Goal: Transaction & Acquisition: Purchase product/service

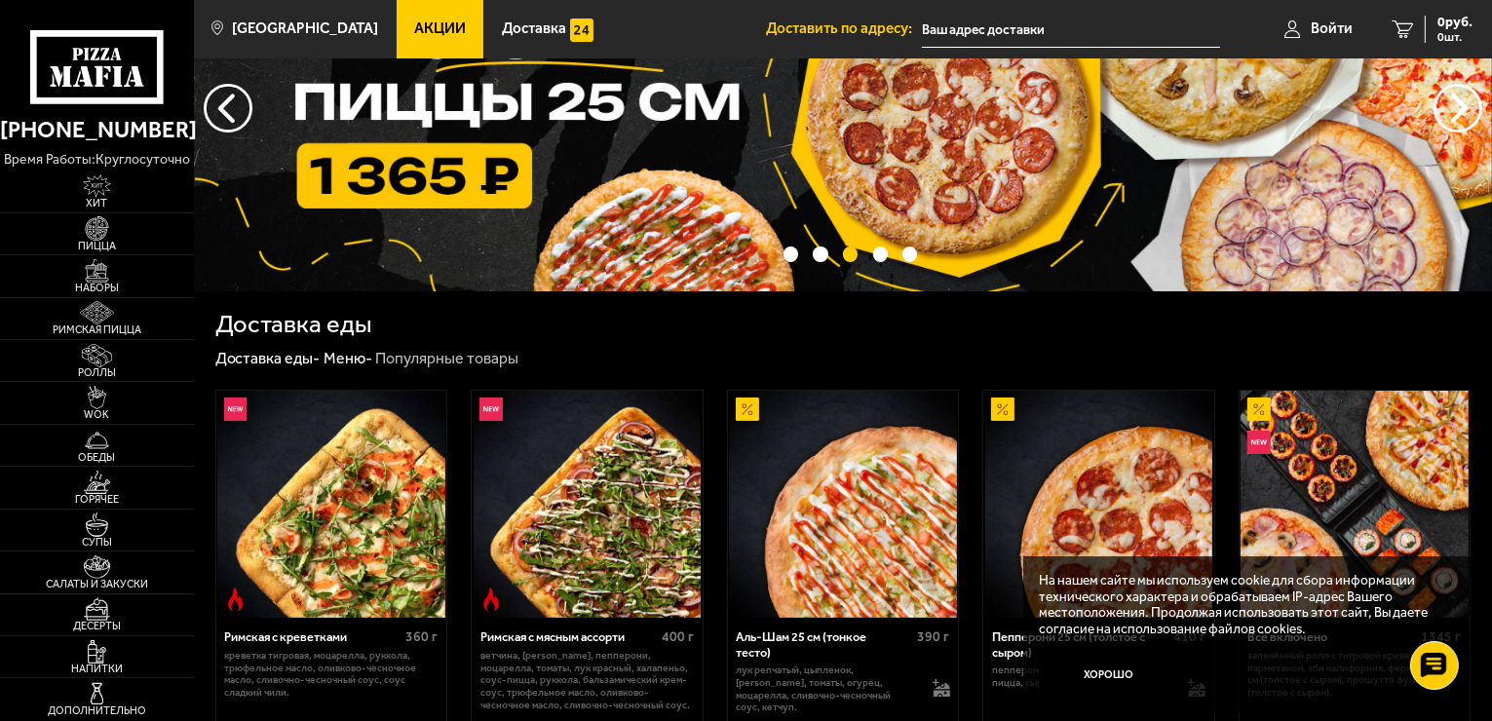
scroll to position [292, 0]
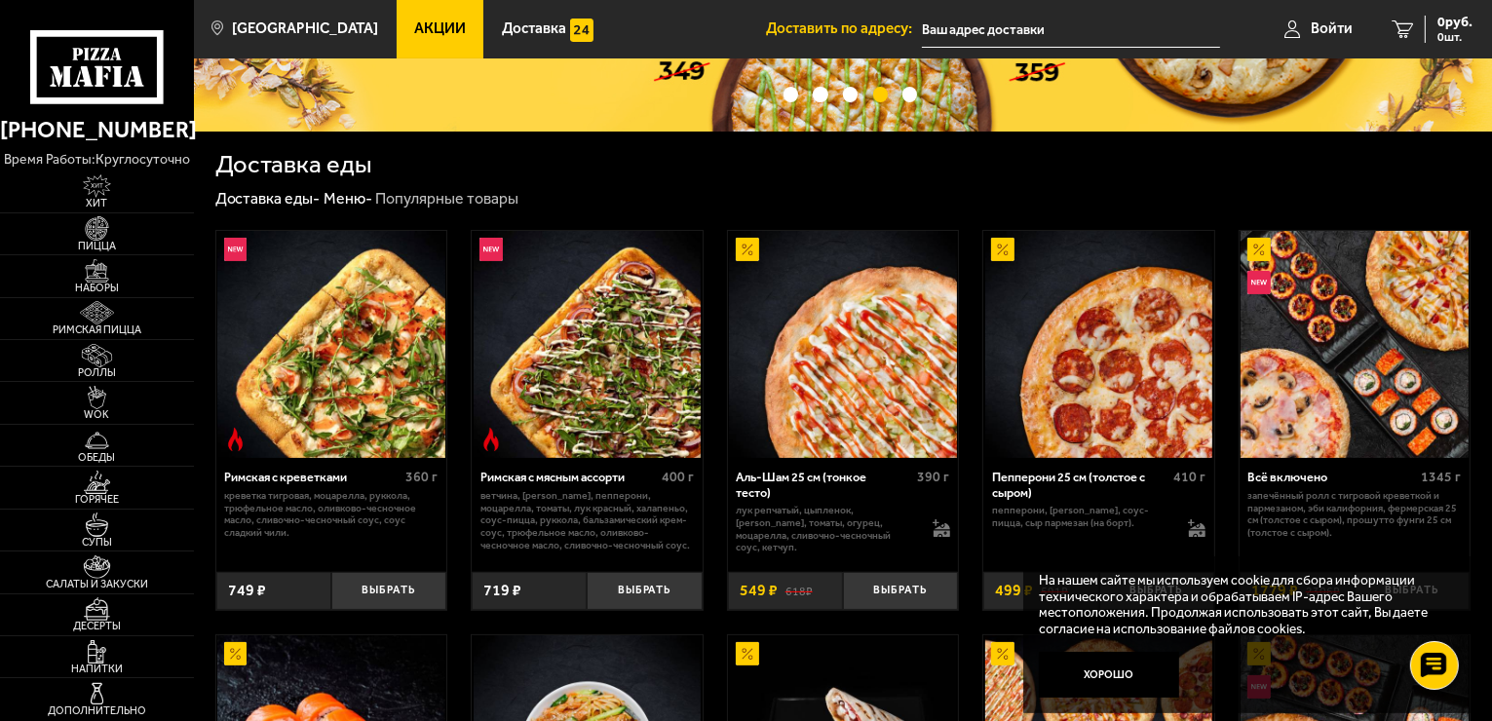
click at [1026, 37] on input "text" at bounding box center [1071, 30] width 298 height 36
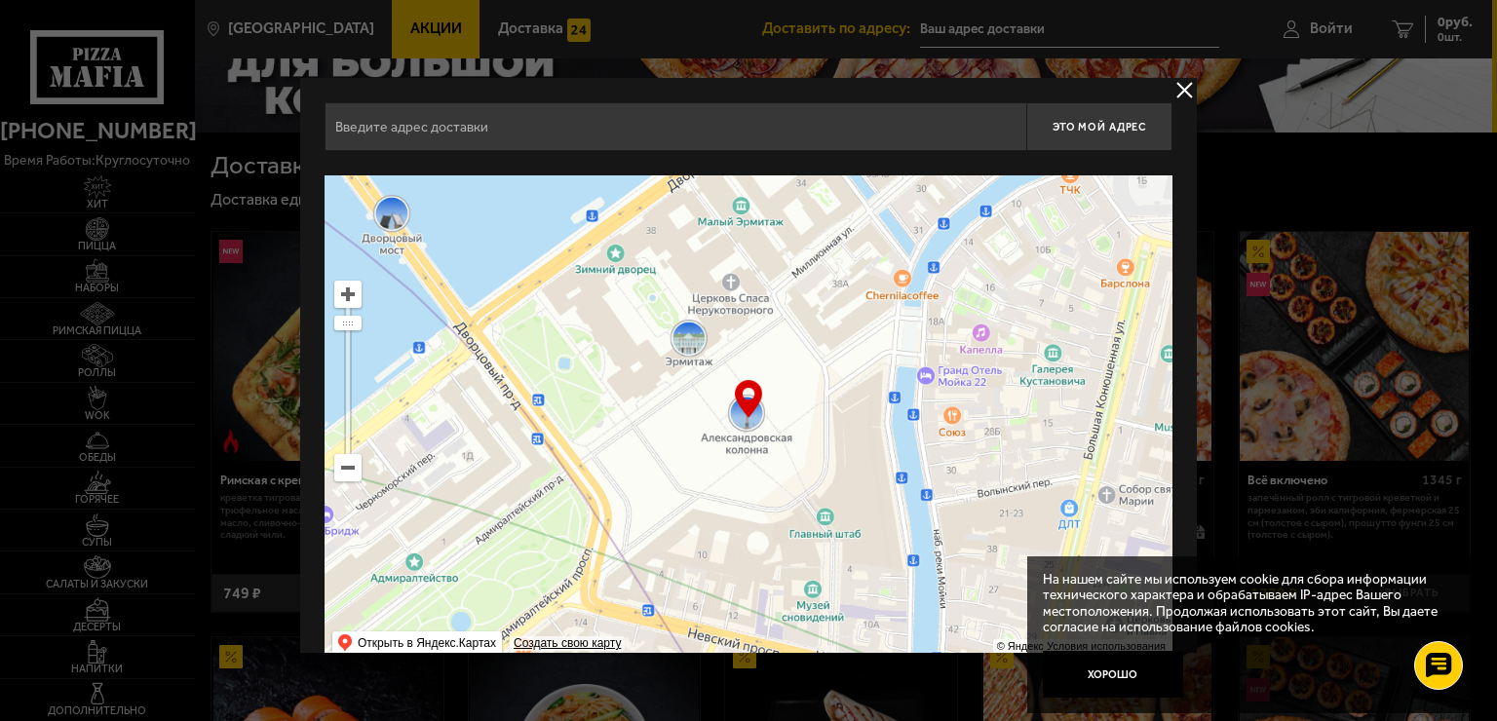
click at [623, 127] on input "text" at bounding box center [675, 126] width 702 height 49
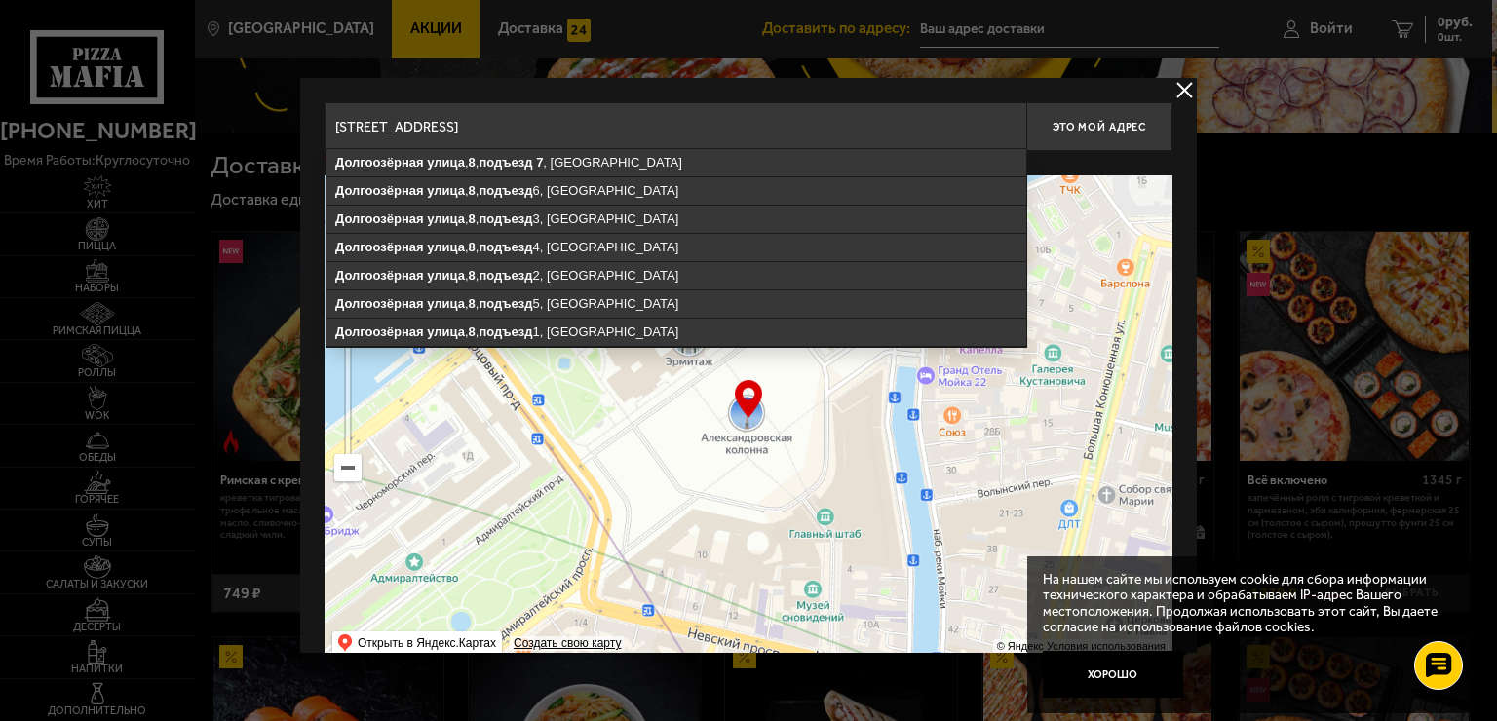
click at [735, 132] on input "Санкт-Петербург, Долгоозёрная улица, 8, подъезд 7, кв 253" at bounding box center [675, 126] width 702 height 49
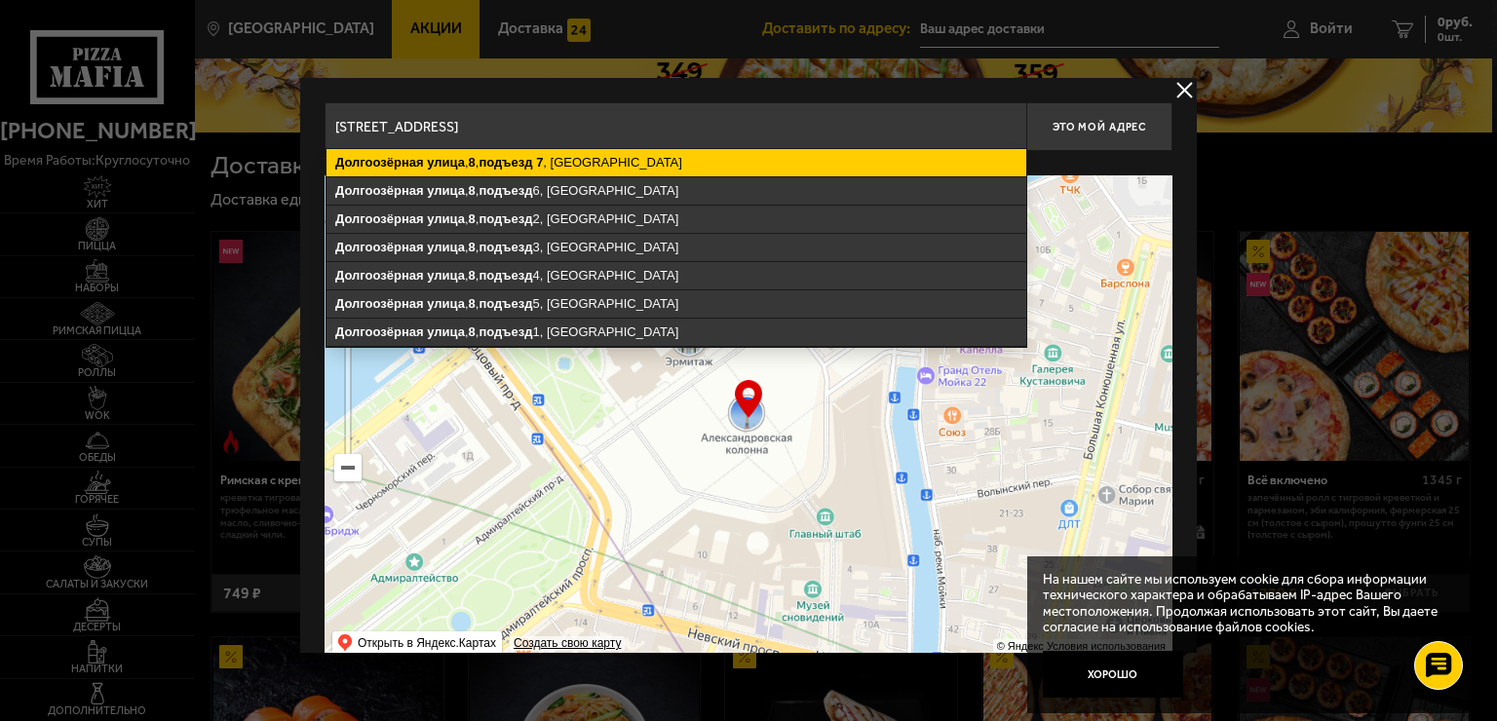
click at [713, 158] on ymaps "Долгоозёрная улица , 8 , подъезд 7 , Санкт-Петербург" at bounding box center [676, 162] width 700 height 27
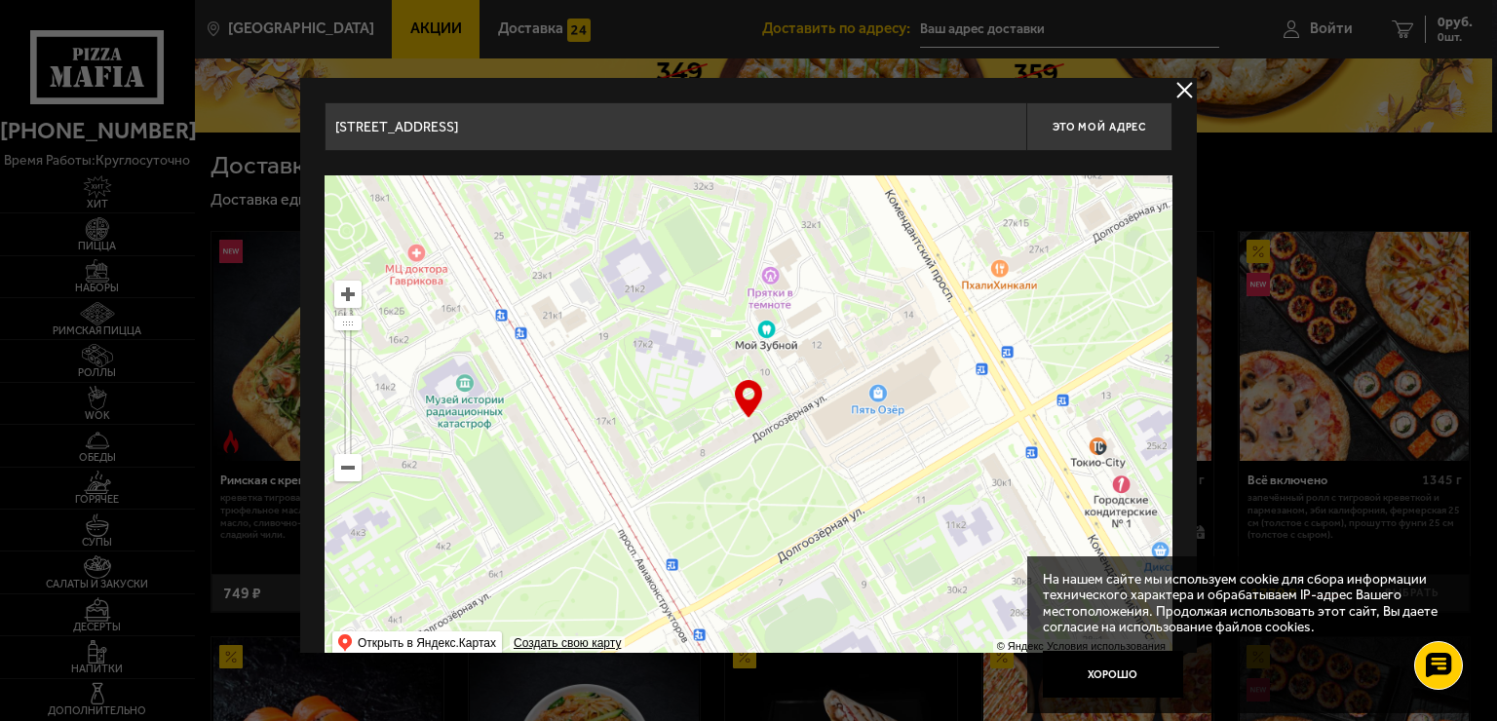
click at [719, 136] on input "Санкт-Петербург, Долгоозёрная улица, 8, подъезд 7" at bounding box center [675, 126] width 702 height 49
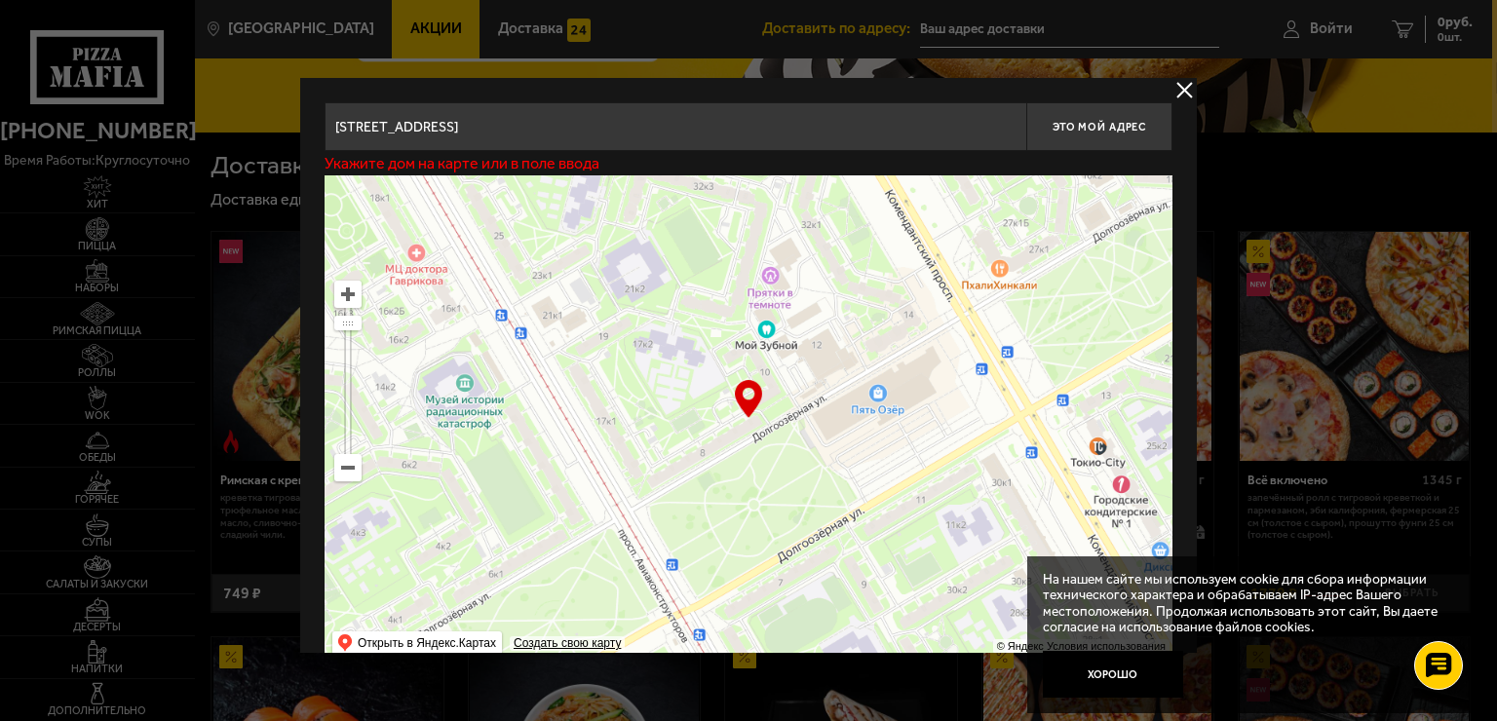
click at [687, 136] on input "Санкт-Петербург, Долгоозёрная улица, 8, подъезд 7" at bounding box center [675, 126] width 702 height 49
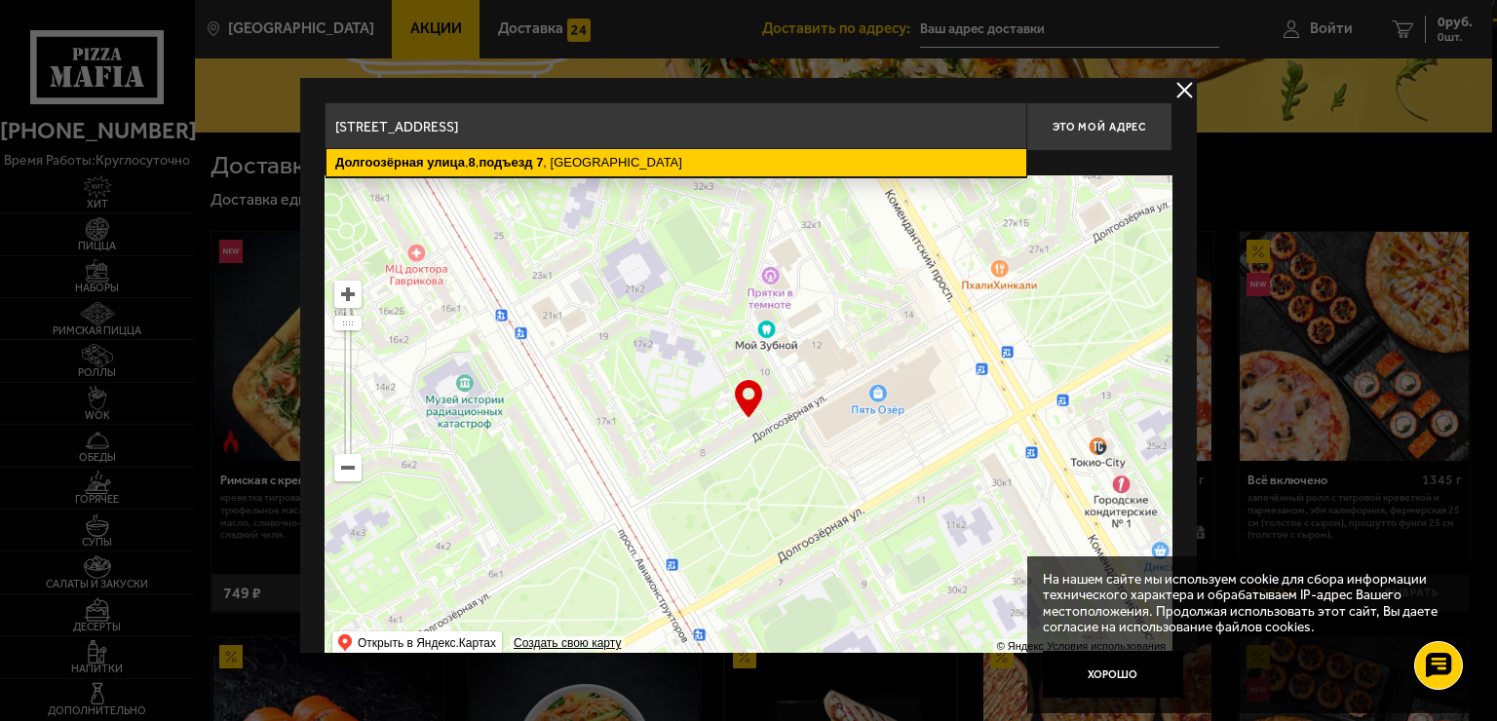
click at [660, 159] on ymaps "Долгоозёрная улица , 8 , подъезд 7 , Санкт-Петербург" at bounding box center [676, 162] width 700 height 27
type input "Санкт-Петербург, Долгоозёрная улица, 8, подъезд 7"
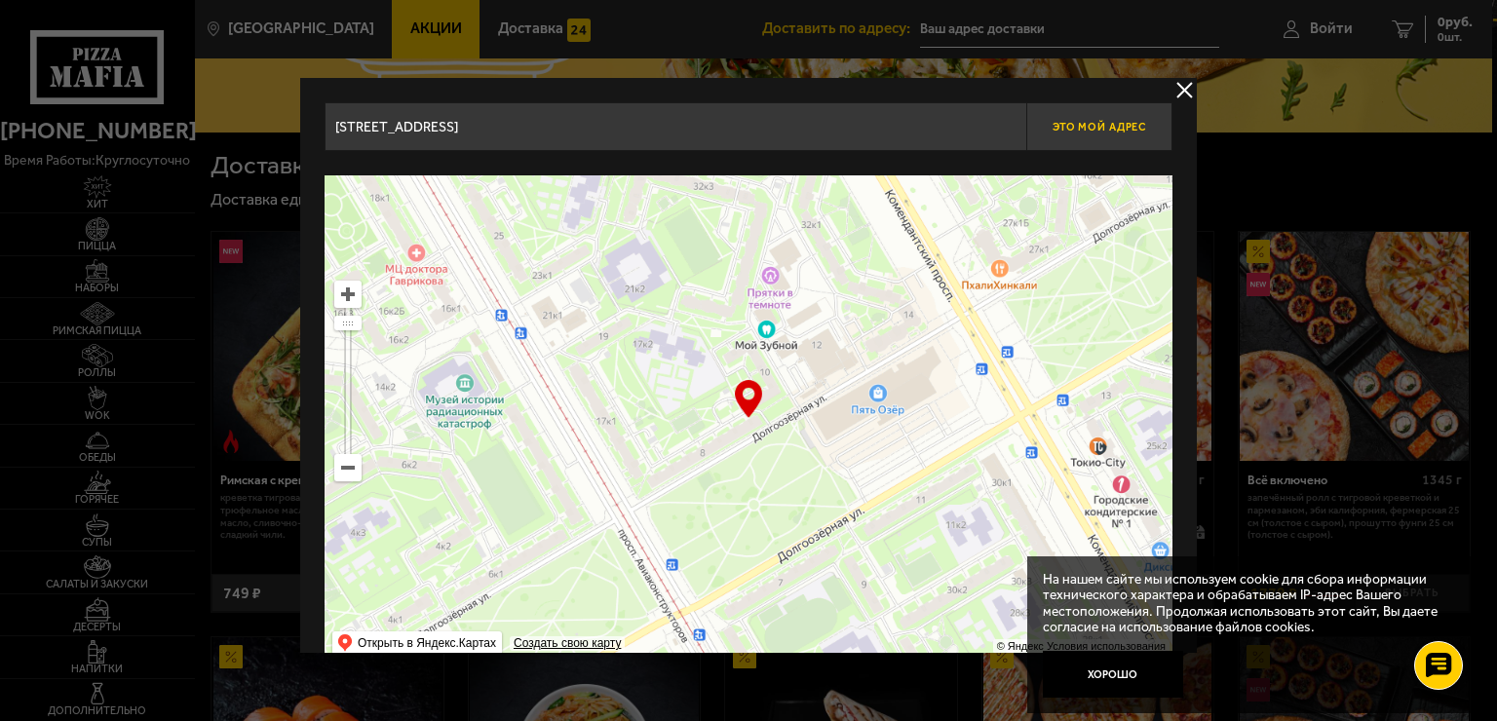
click at [1047, 136] on button "Это мой адрес" at bounding box center [1099, 126] width 146 height 49
type input "[STREET_ADDRESS]"
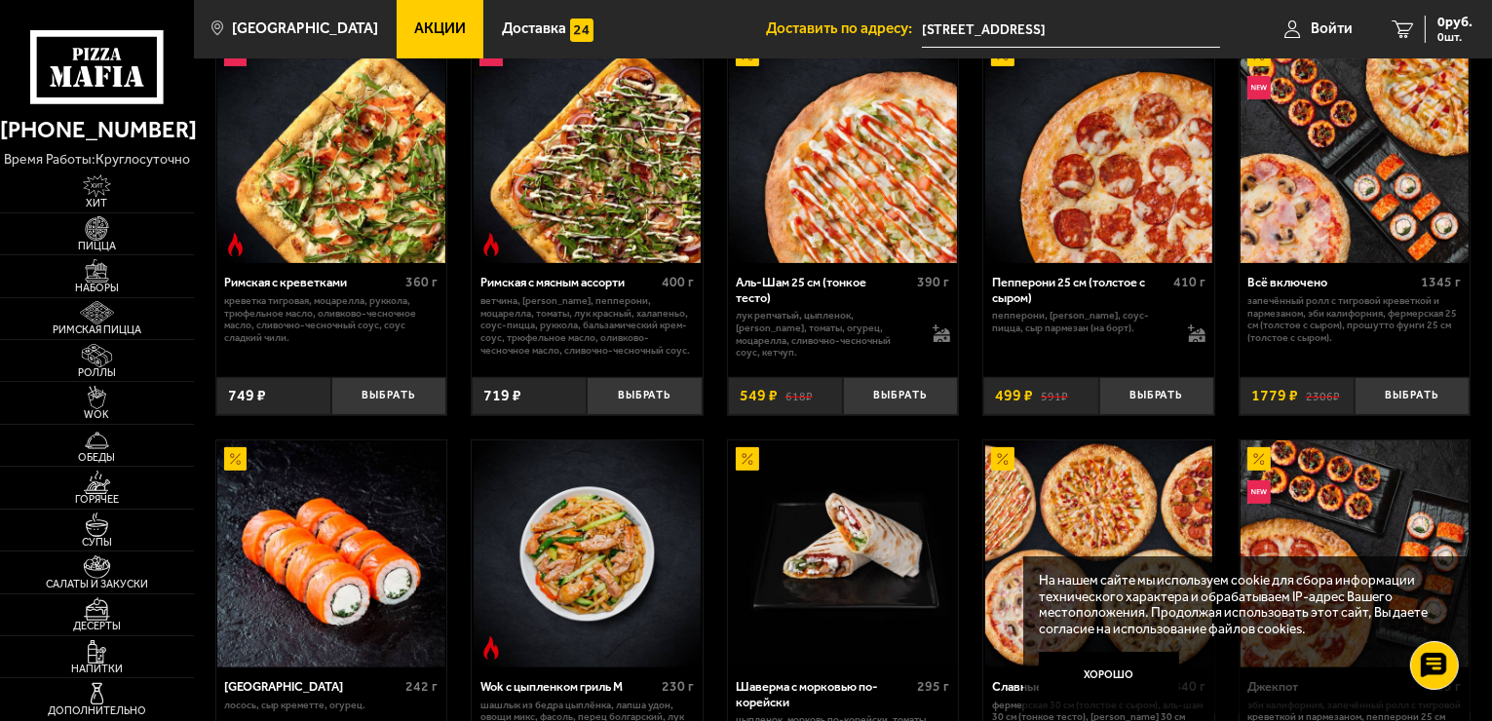
scroll to position [0, 0]
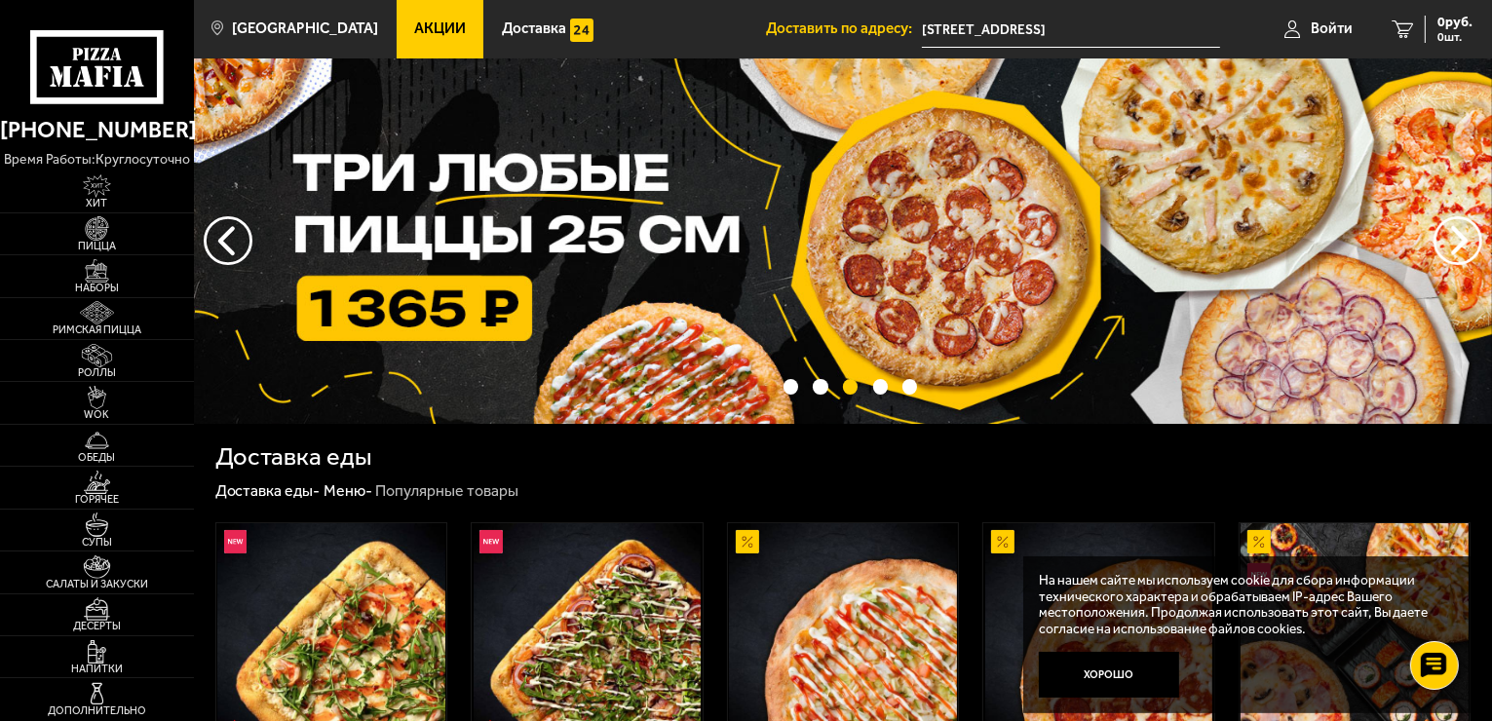
click at [645, 292] on img at bounding box center [843, 240] width 1298 height 365
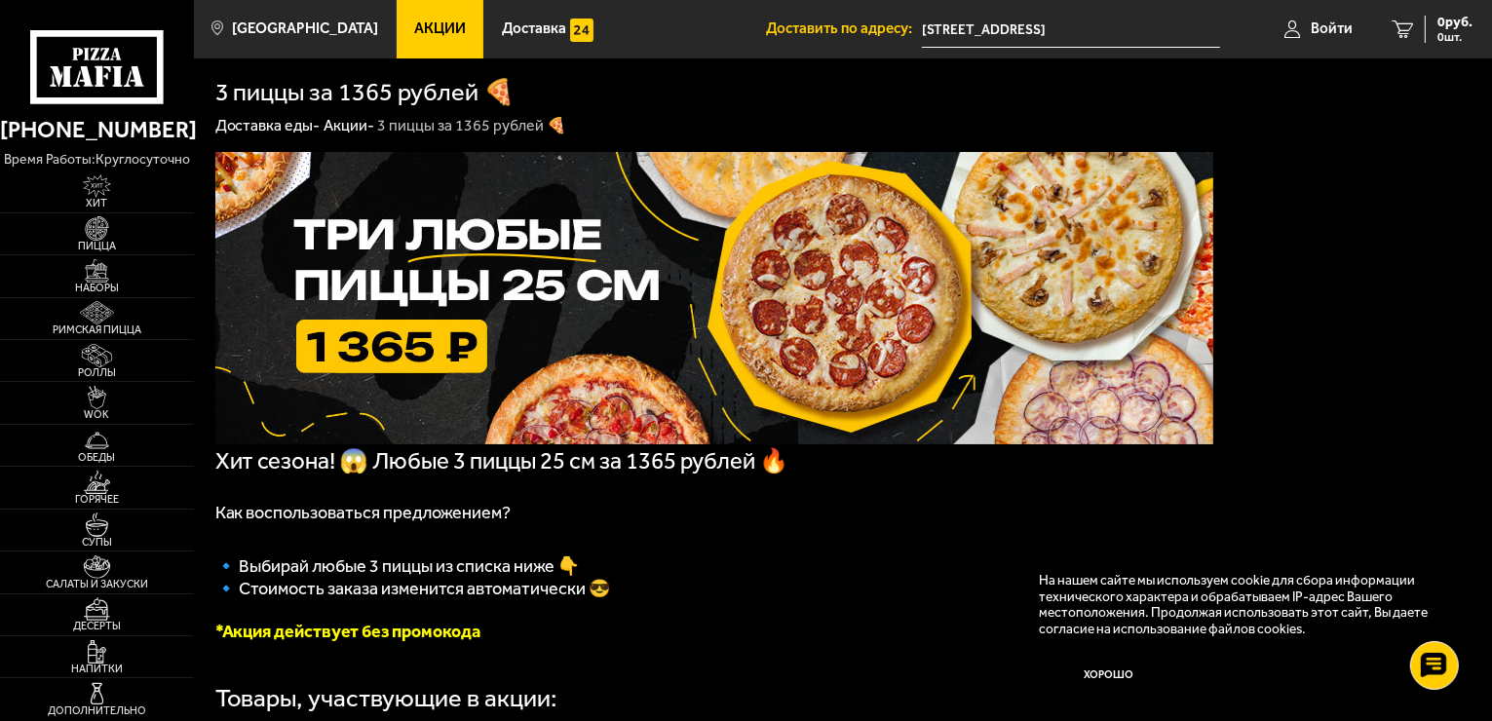
scroll to position [487, 0]
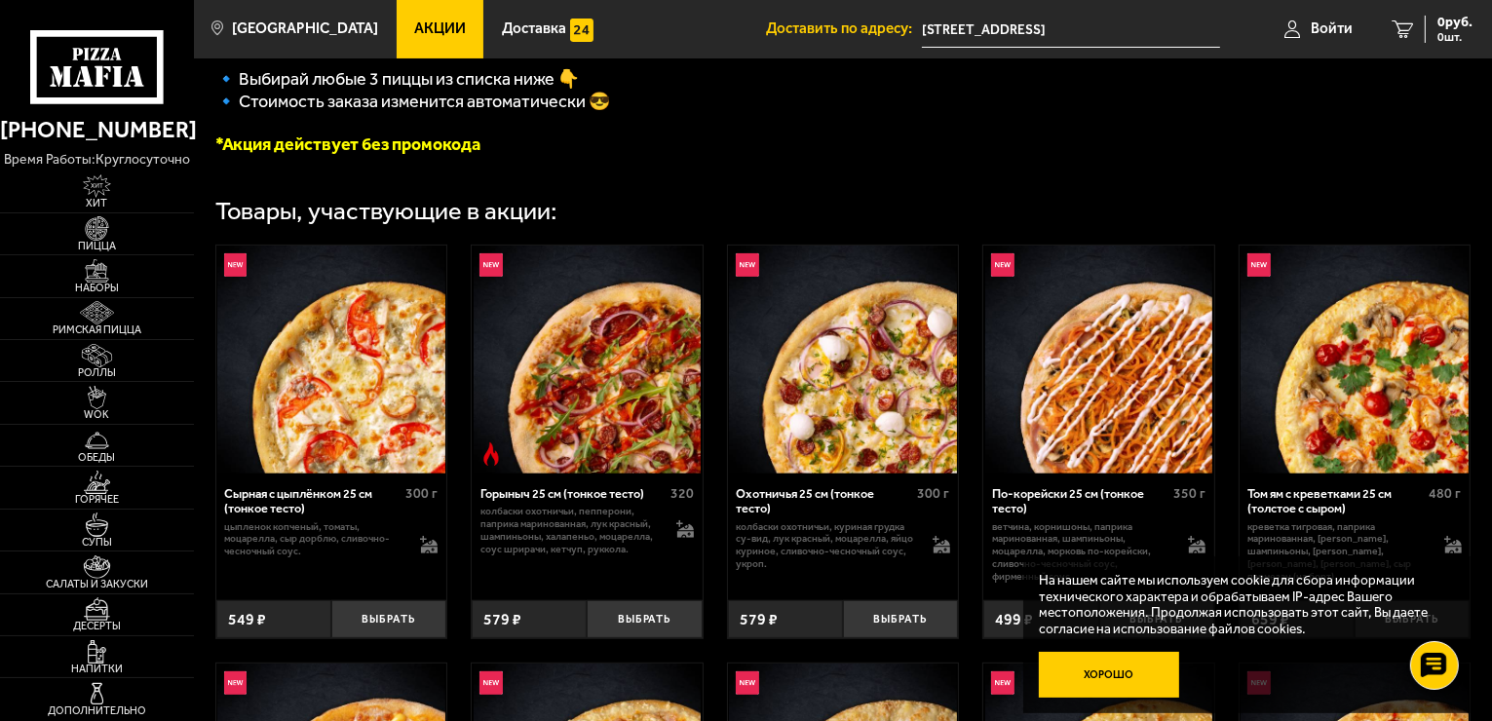
click at [1117, 668] on button "Хорошо" at bounding box center [1109, 675] width 140 height 47
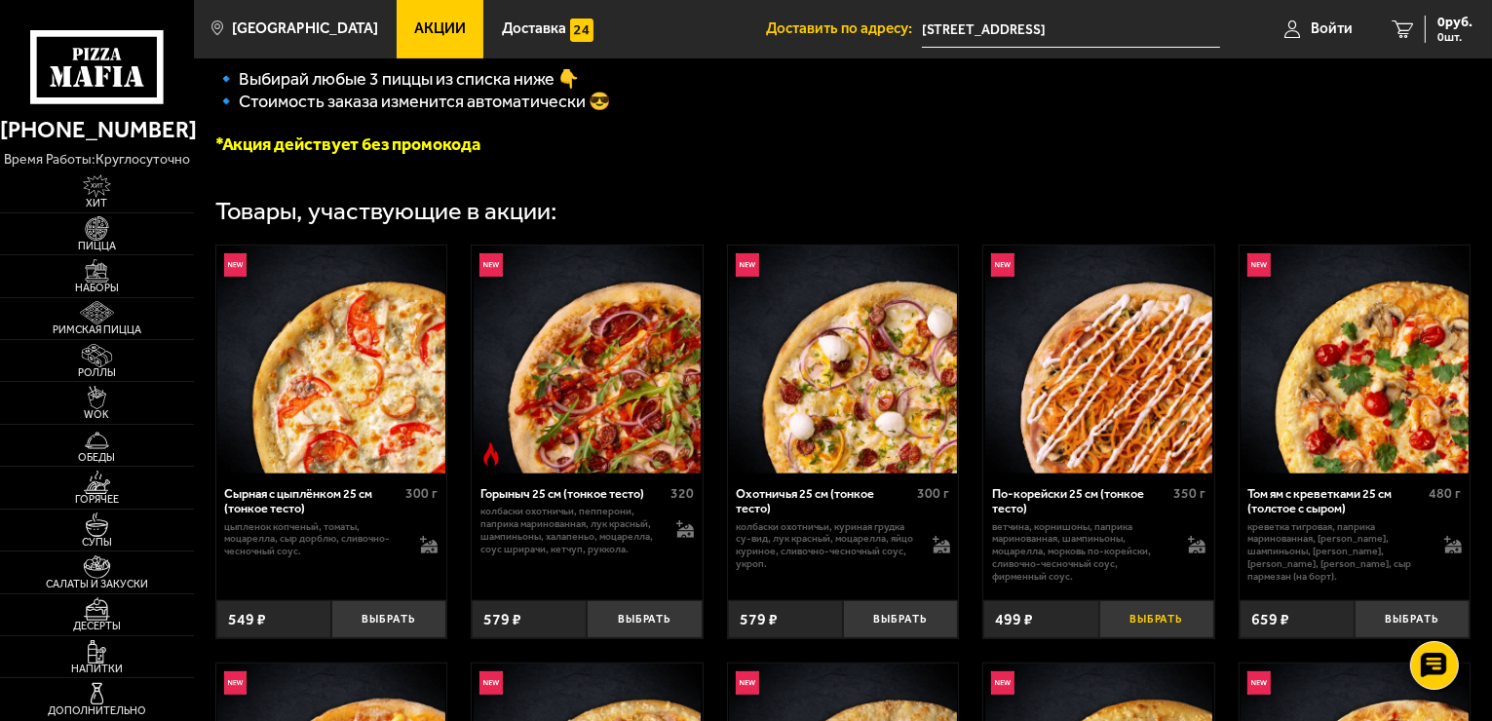
click at [1142, 620] on button "Выбрать" at bounding box center [1156, 619] width 115 height 38
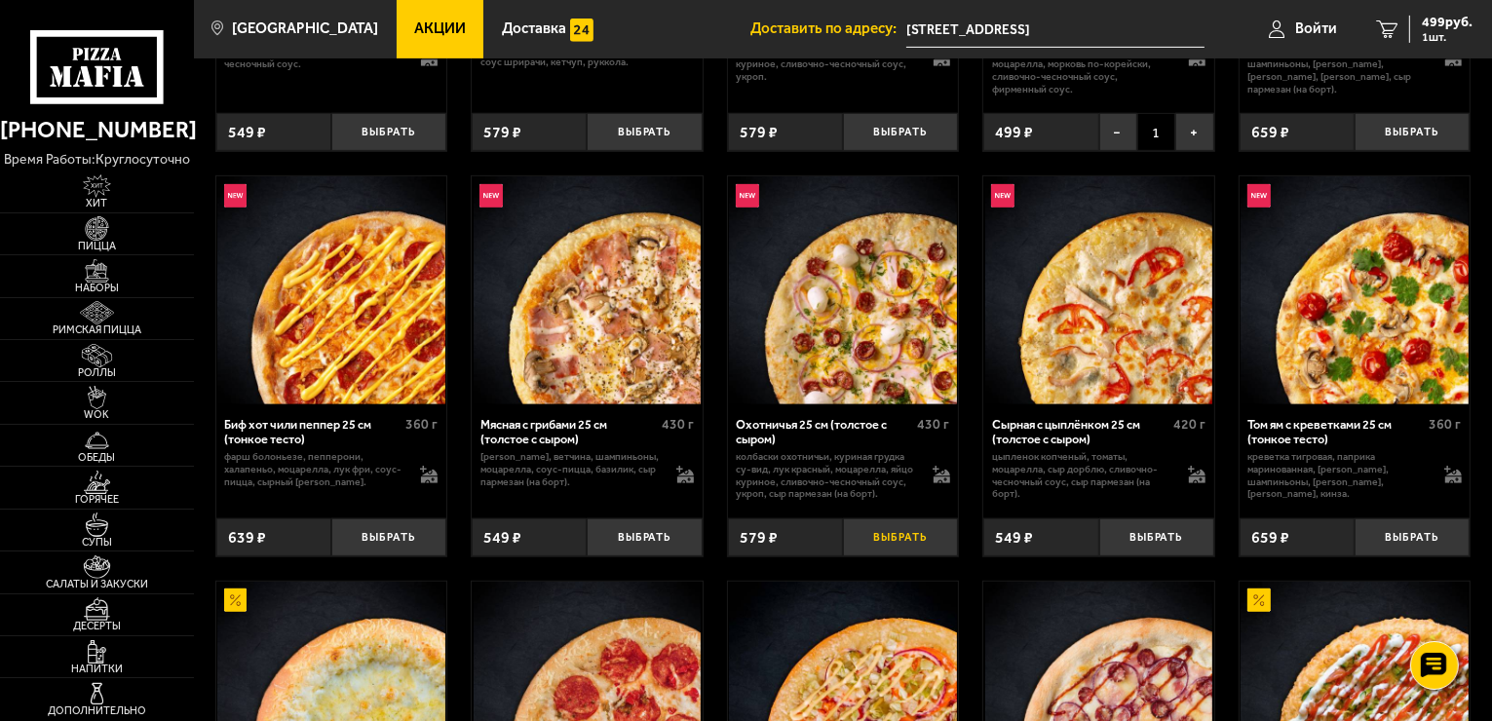
click at [889, 543] on button "Выбрать" at bounding box center [900, 537] width 115 height 38
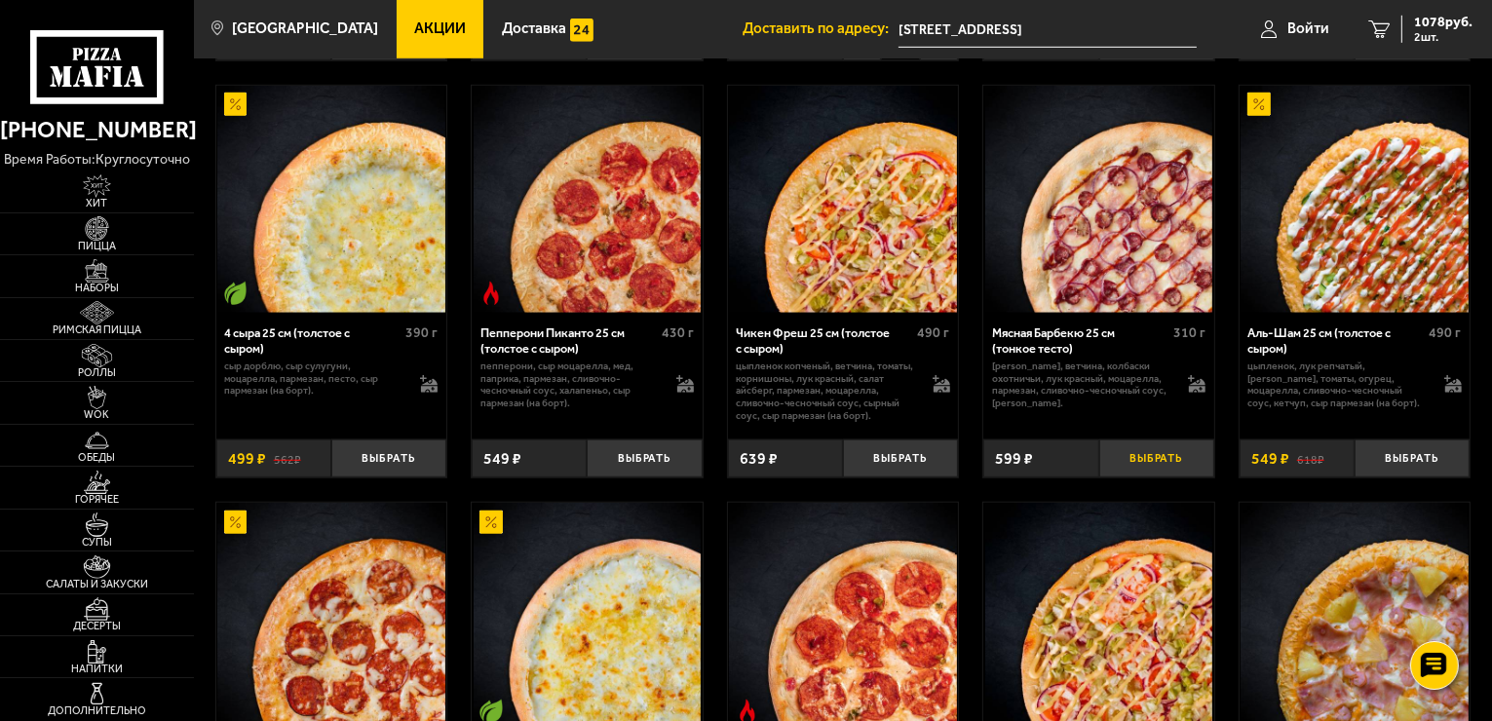
scroll to position [1559, 0]
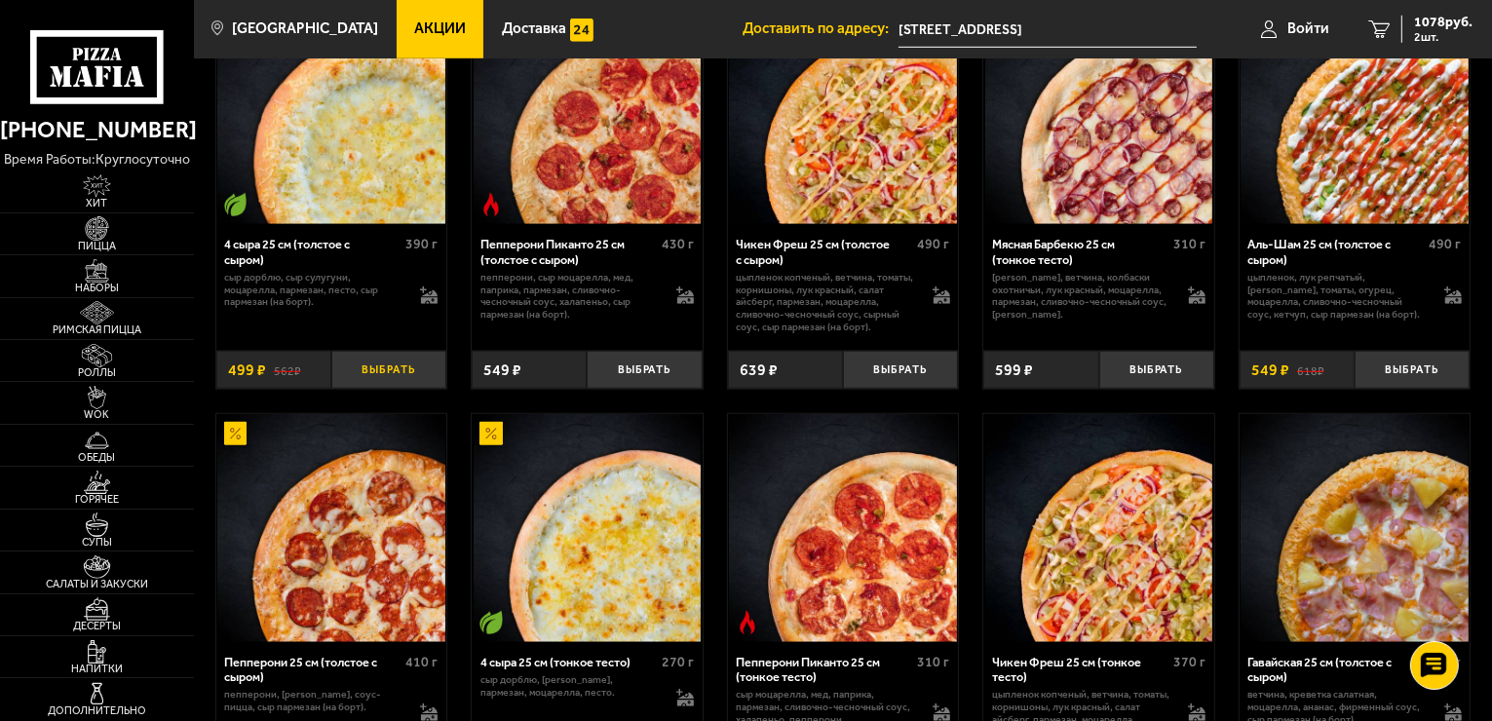
click at [374, 378] on button "Выбрать" at bounding box center [388, 370] width 115 height 38
click at [358, 388] on button "−" at bounding box center [350, 370] width 38 height 38
click at [1399, 379] on button "Выбрать" at bounding box center [1411, 370] width 115 height 38
click at [1427, 32] on span "3 шт." at bounding box center [1443, 37] width 58 height 12
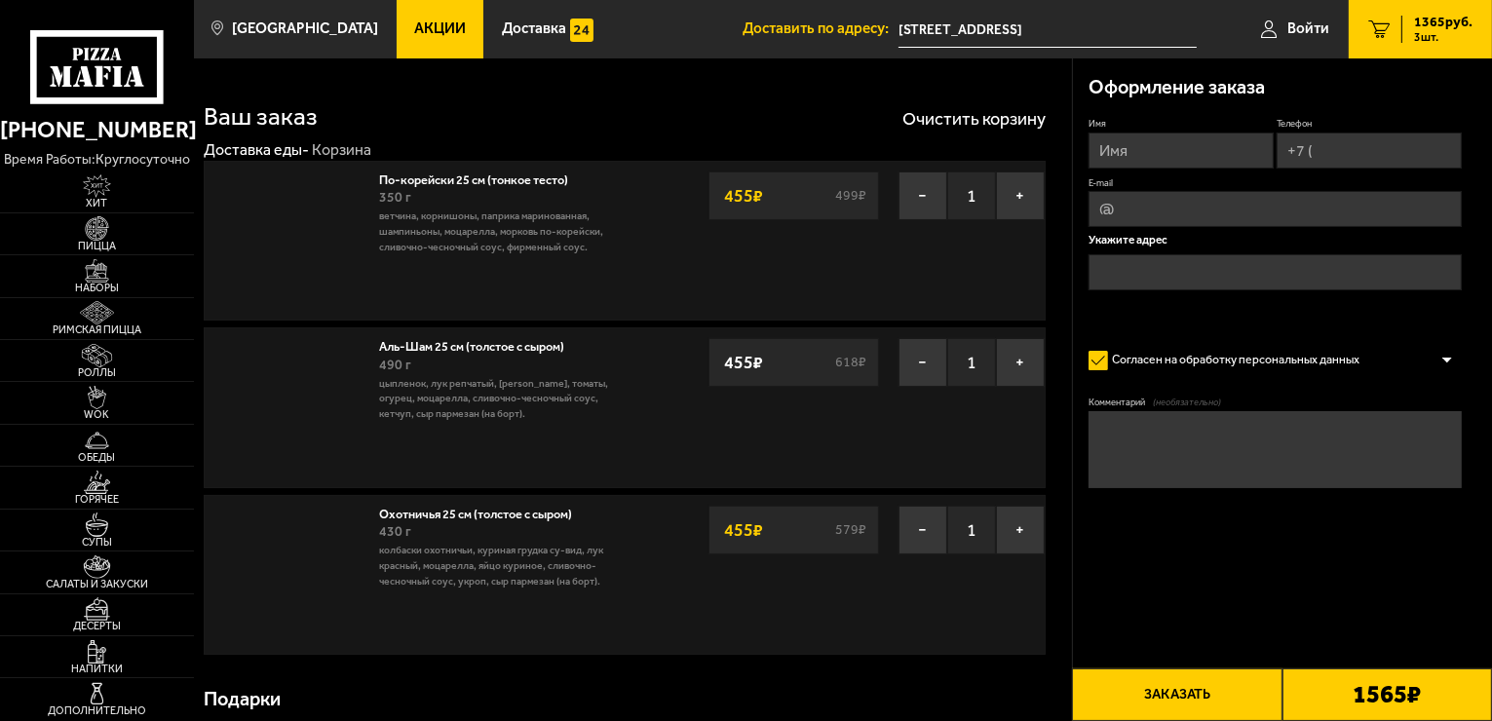
type input "[STREET_ADDRESS]"
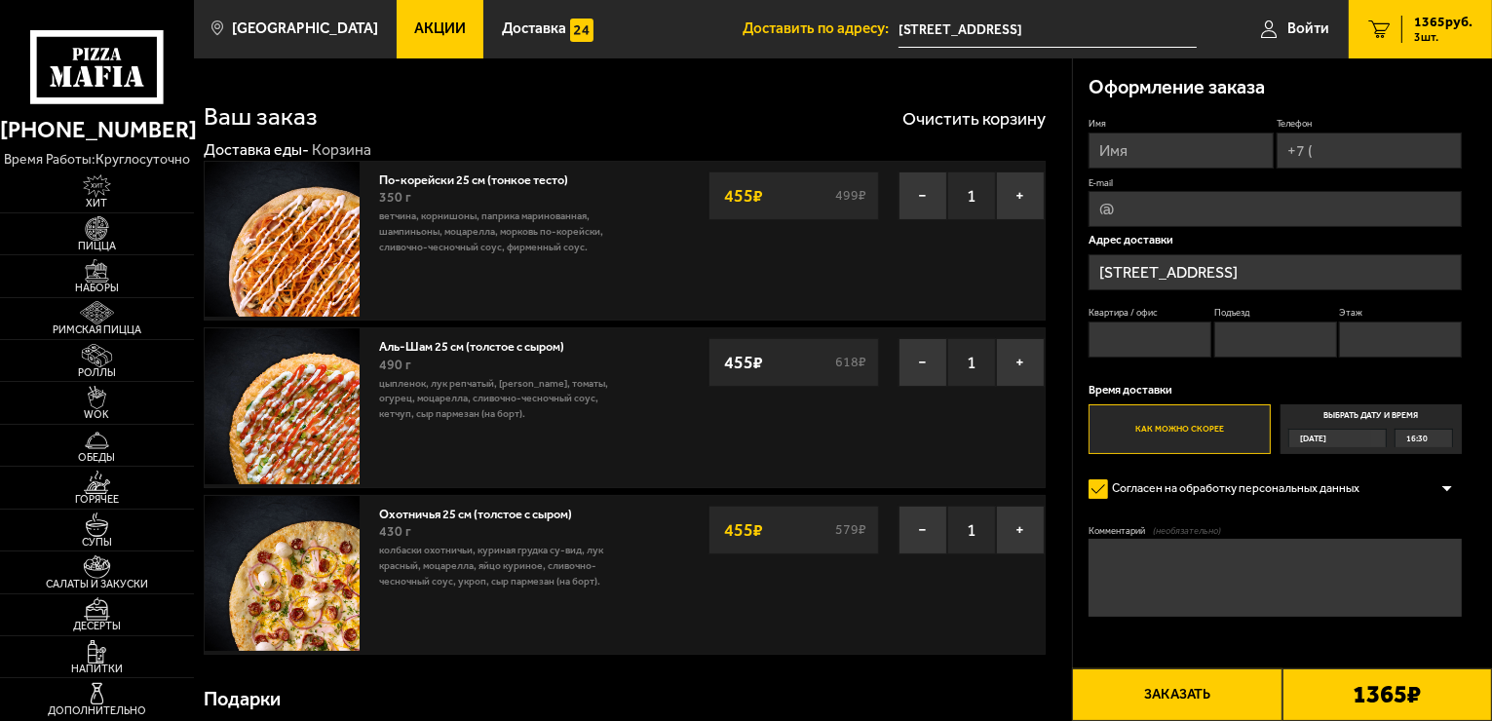
click at [1168, 351] on input "Квартира / офис" at bounding box center [1149, 340] width 123 height 36
type input "253"
click at [1240, 330] on input "Подъезд" at bounding box center [1275, 340] width 123 height 36
type input "7"
click at [1451, 335] on input "Этаж" at bounding box center [1400, 340] width 123 height 36
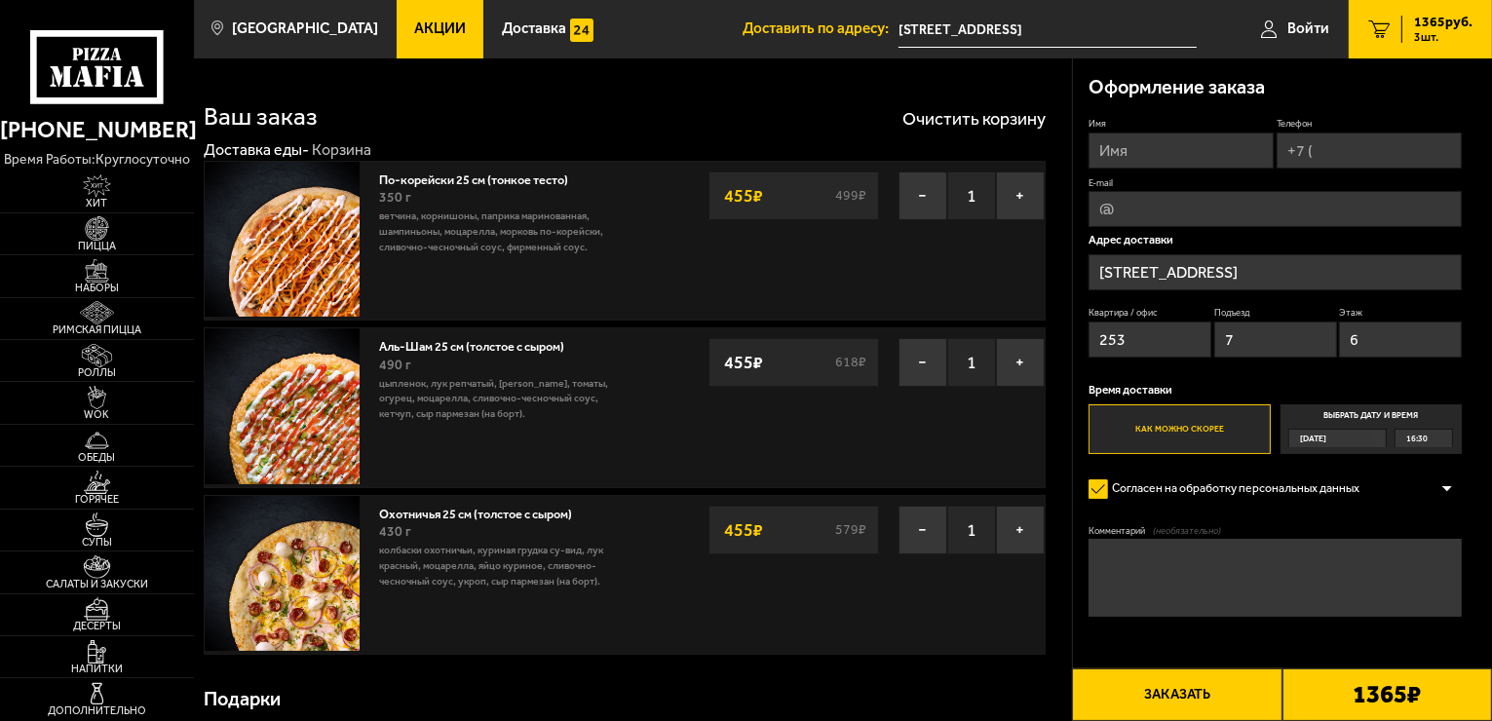
type input "6"
click at [1186, 157] on input "Имя" at bounding box center [1180, 151] width 185 height 36
type input "Юлия"
click at [1330, 156] on input "Телефон" at bounding box center [1369, 151] width 185 height 36
type input "+7 (911) 323-56-61"
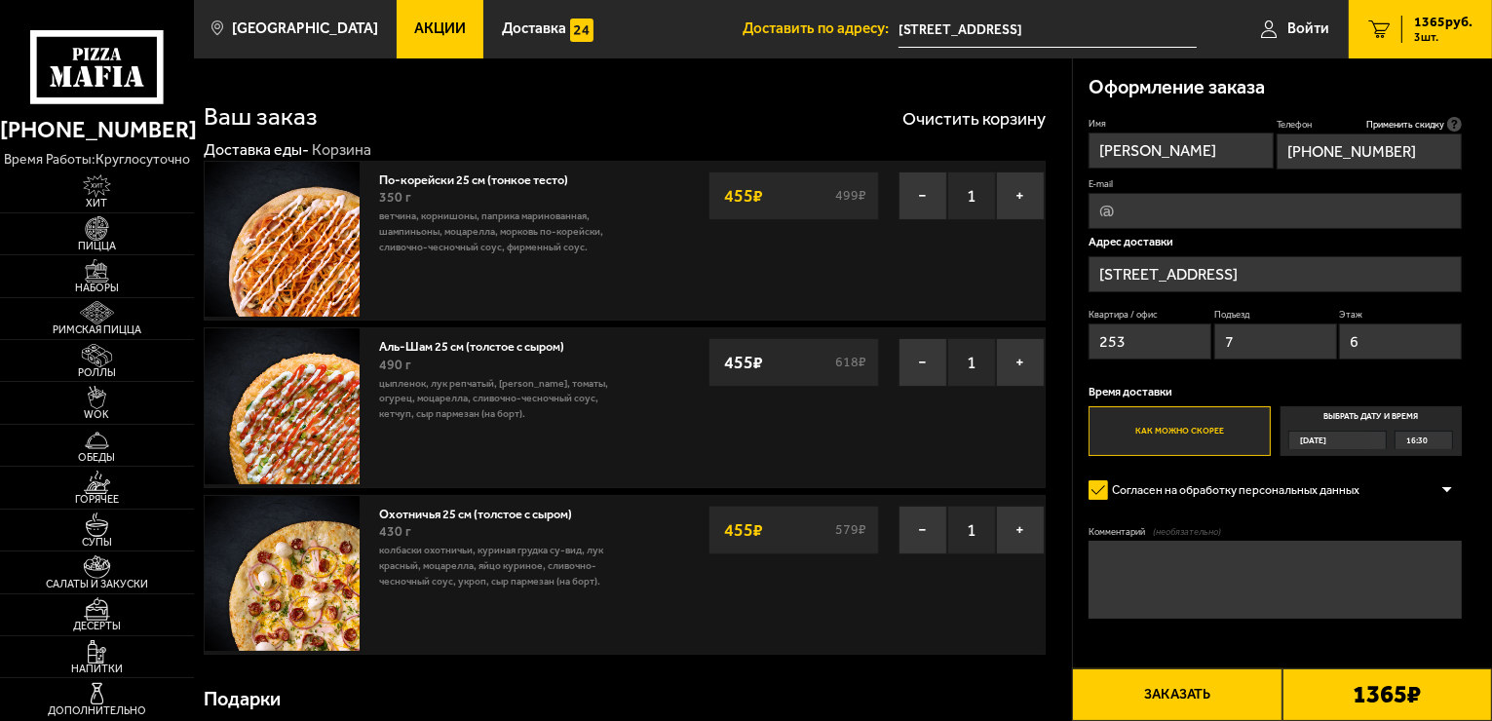
click at [1204, 698] on button "Заказать" at bounding box center [1177, 694] width 210 height 53
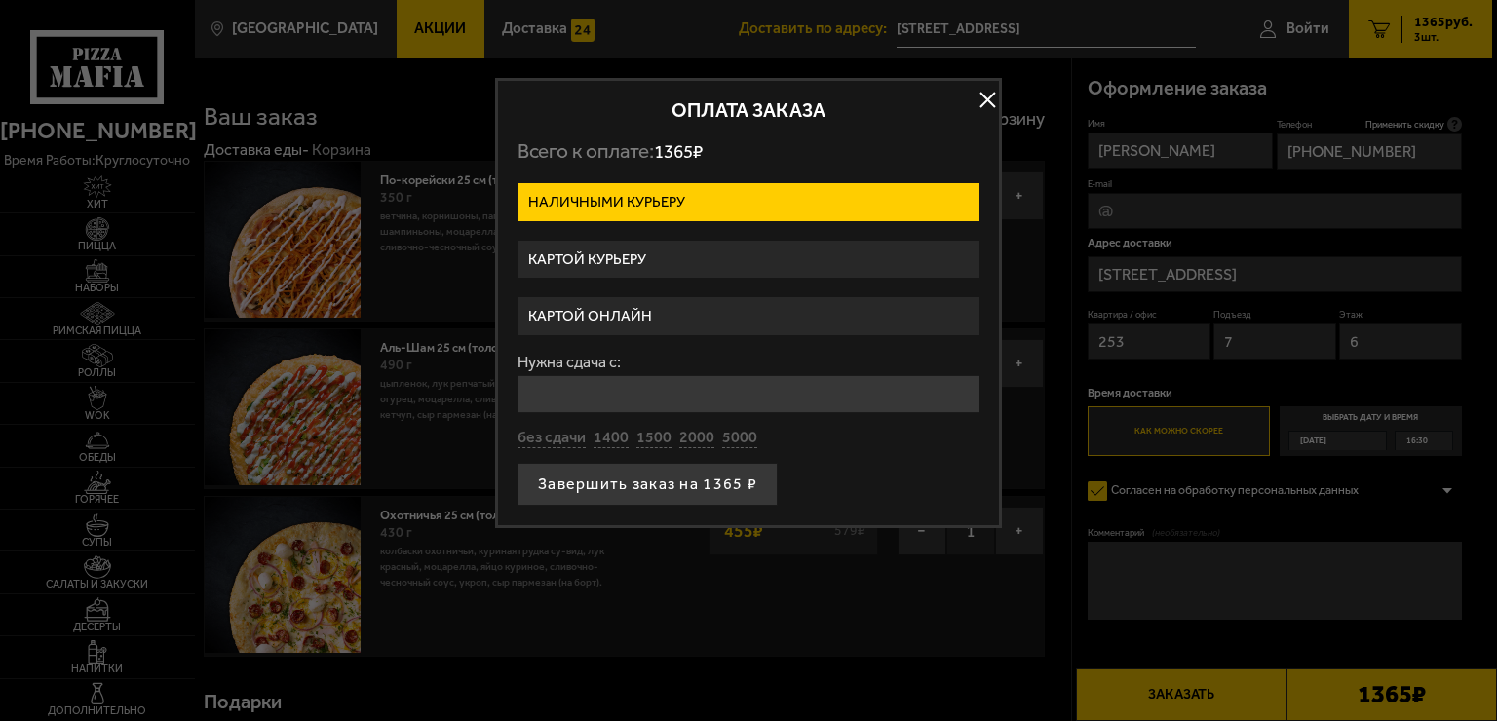
click at [706, 324] on label "Картой онлайн" at bounding box center [748, 316] width 462 height 38
click at [0, 0] on input "Картой онлайн" at bounding box center [0, 0] width 0 height 0
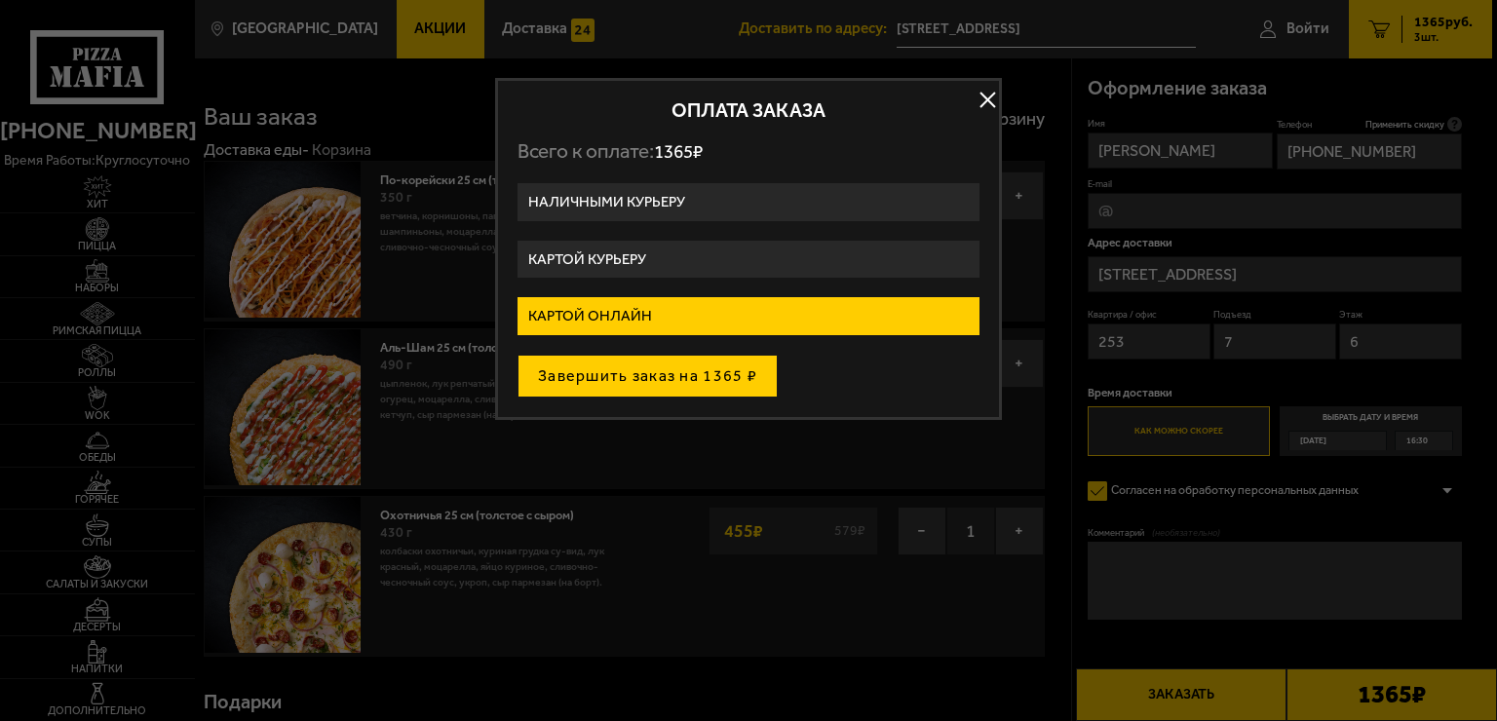
click at [675, 380] on button "Завершить заказ на 1365 ₽" at bounding box center [647, 376] width 260 height 43
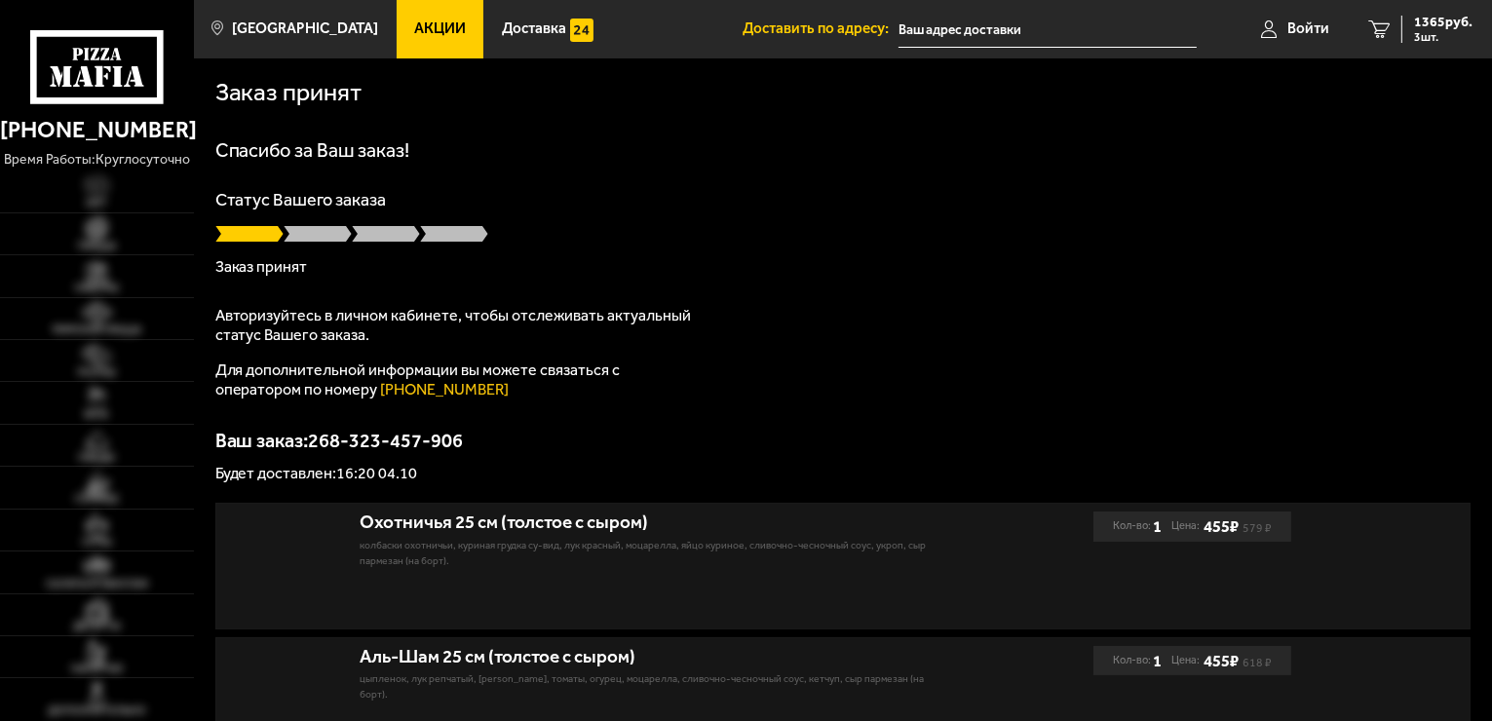
type input "[STREET_ADDRESS]"
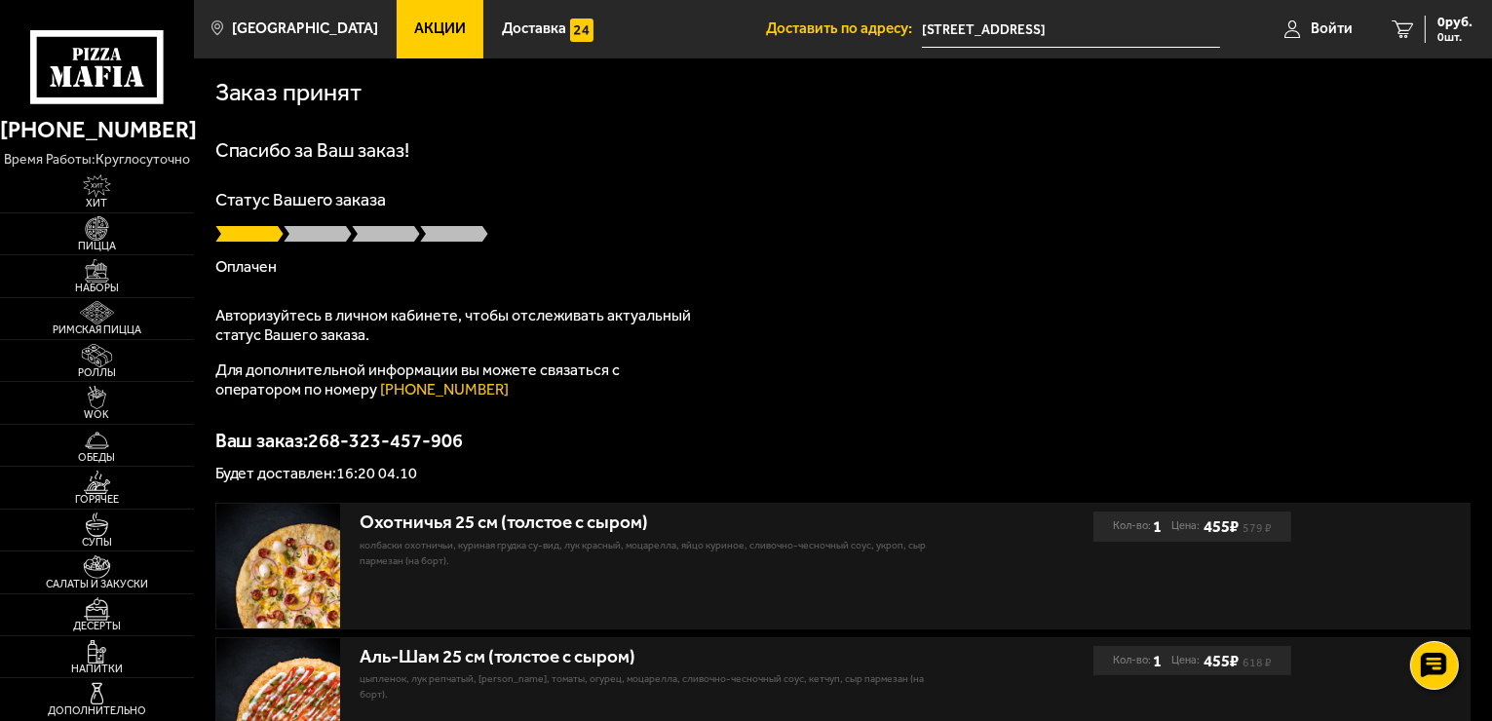
click at [1303, 160] on h1 "Спасибо за Ваш заказ!" at bounding box center [843, 149] width 1256 height 19
click at [1169, 332] on div "Спасибо за Ваш заказ! Статус Вашего заказа [PERSON_NAME] Авторизуйтесь в личном…" at bounding box center [843, 310] width 1256 height 341
click at [305, 237] on span at bounding box center [318, 233] width 68 height 19
click at [254, 272] on p "Готовится" at bounding box center [843, 267] width 1256 height 16
drag, startPoint x: 313, startPoint y: 441, endPoint x: 522, endPoint y: 441, distance: 209.5
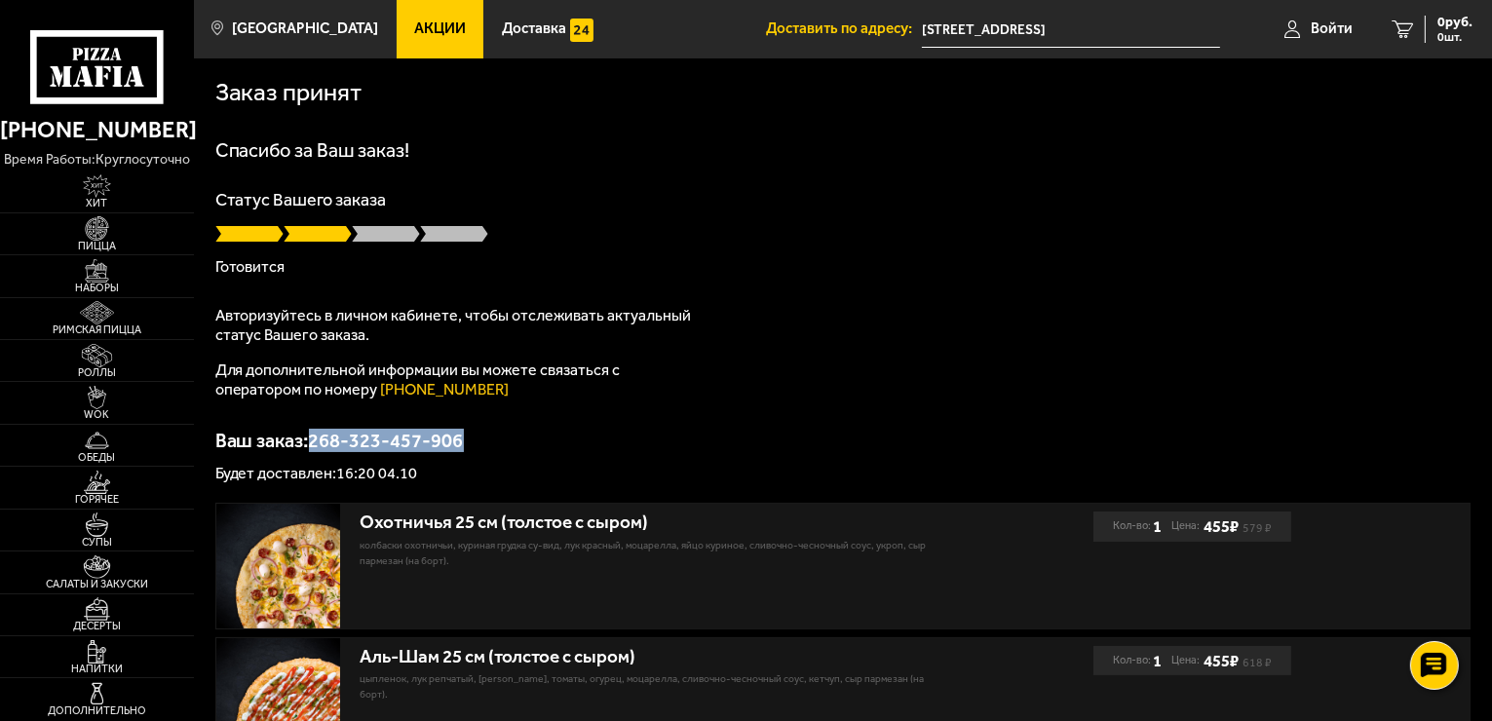
click at [522, 441] on p "Ваш заказ: 268-323-457-906" at bounding box center [843, 440] width 1256 height 19
click at [1314, 141] on h1 "Спасибо за Ваш заказ!" at bounding box center [843, 149] width 1256 height 19
drag, startPoint x: 1316, startPoint y: 301, endPoint x: 1186, endPoint y: 96, distance: 242.2
click at [1316, 301] on div "Спасибо за Ваш заказ! Статус Вашего заказа [PERSON_NAME] Авторизуйтесь в личном…" at bounding box center [843, 310] width 1256 height 341
